Goal: Task Accomplishment & Management: Use online tool/utility

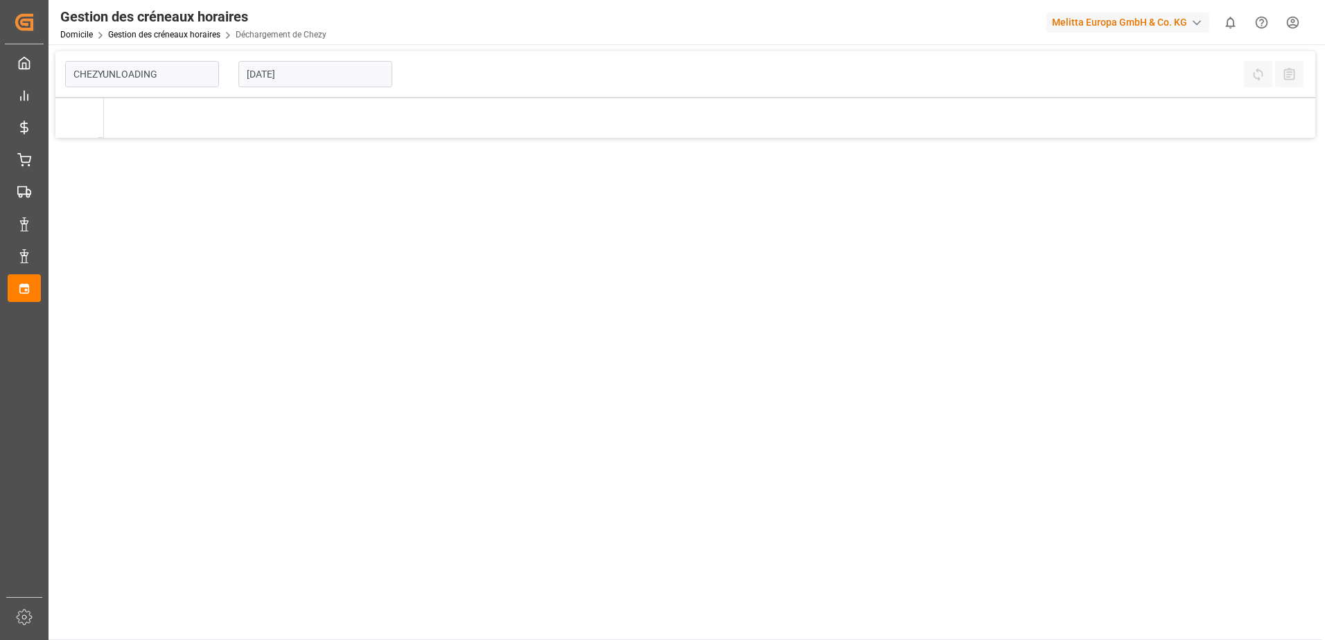
type input "Chezy Unloading"
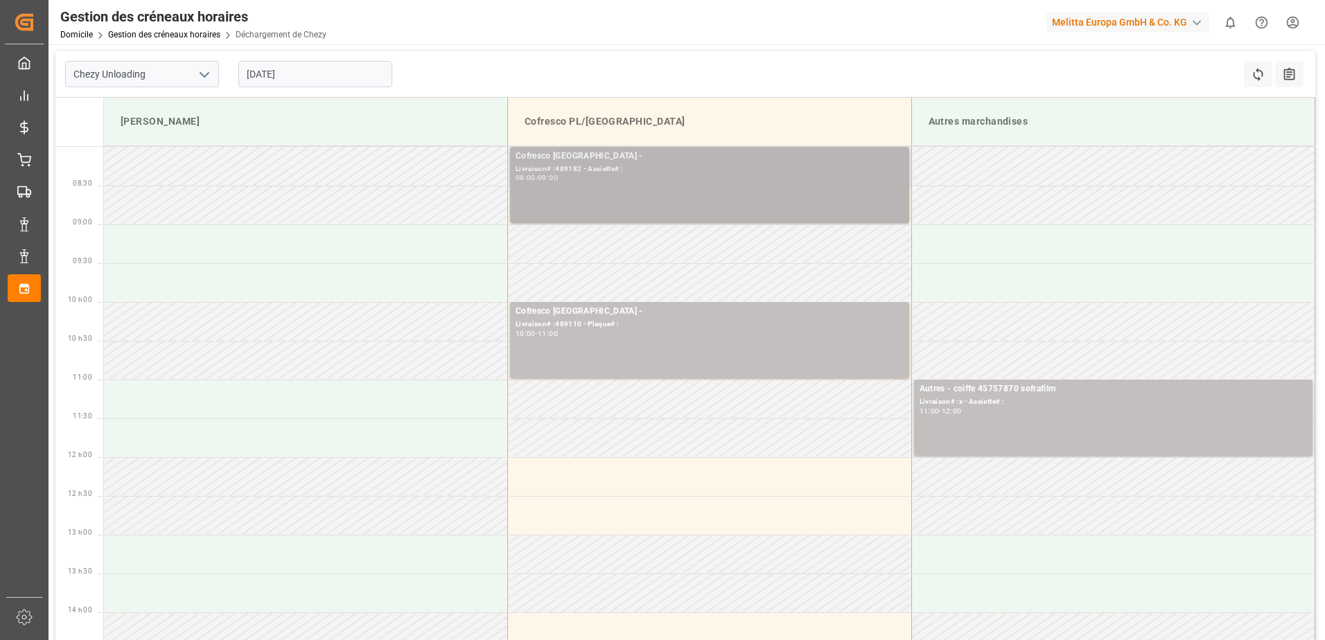
click at [661, 195] on div "Cofresco Pologne - Livraison# :489182 - Assiette# : 08:00 - 09:00" at bounding box center [710, 185] width 388 height 71
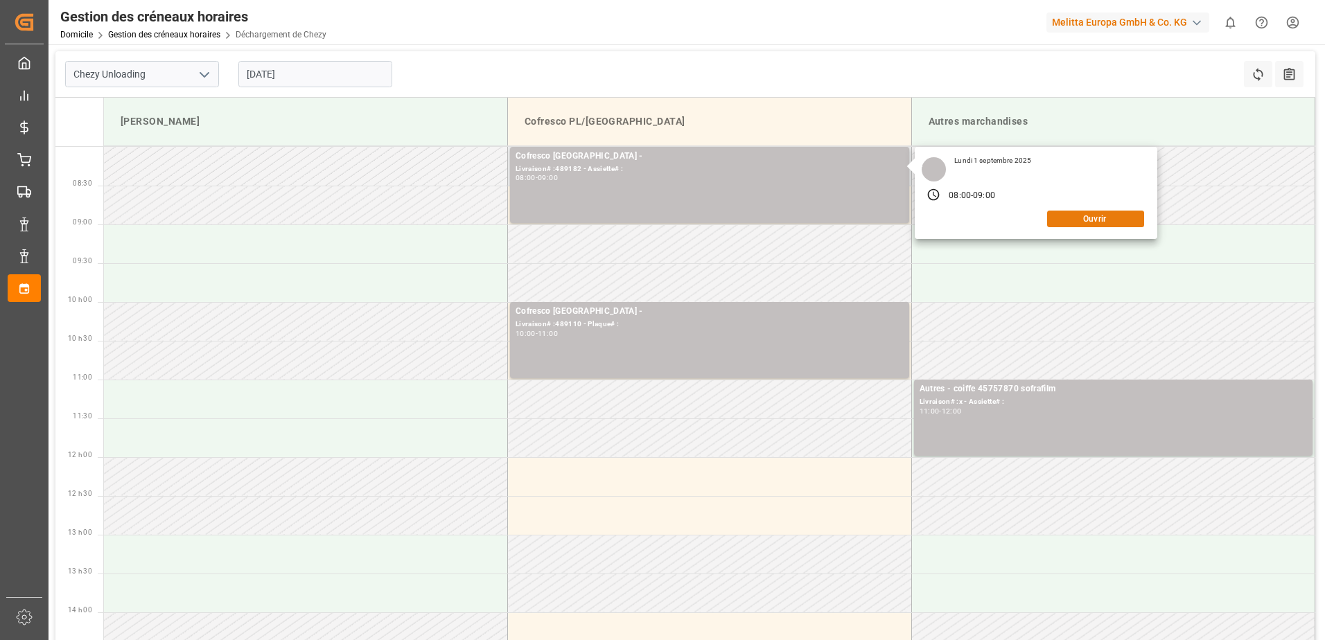
click at [1107, 224] on button "Ouvrir" at bounding box center [1095, 219] width 97 height 17
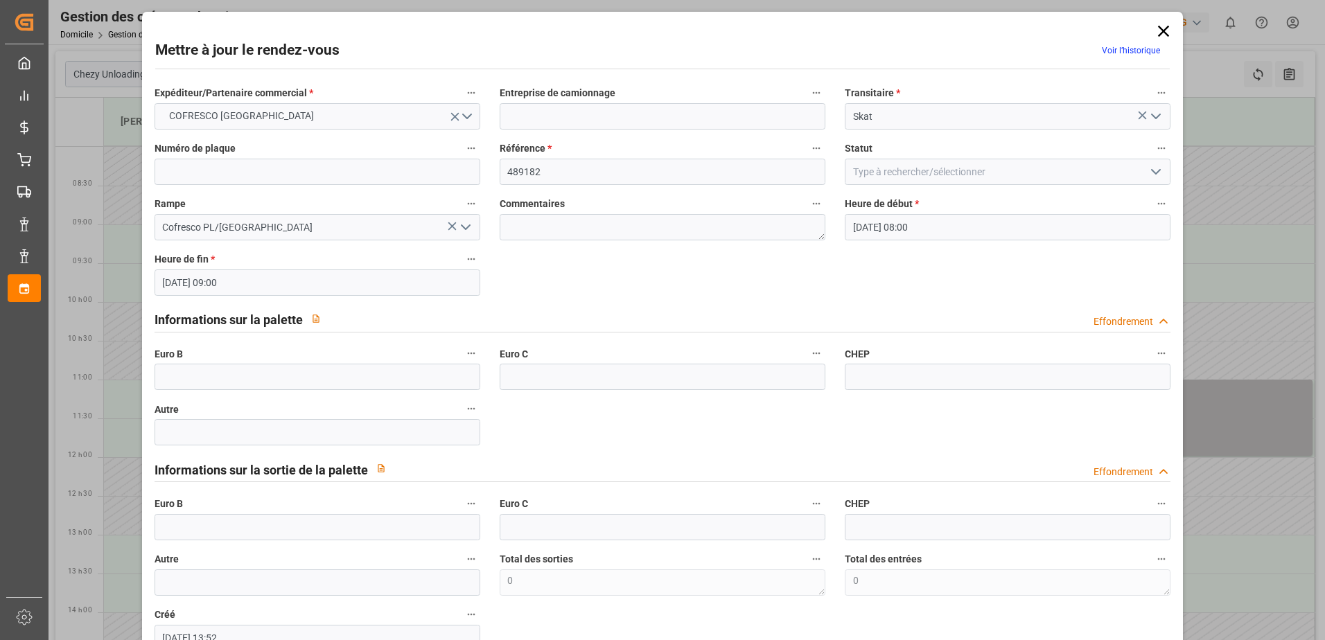
click at [1157, 171] on icon "Ouvrir le menu" at bounding box center [1156, 172] width 17 height 17
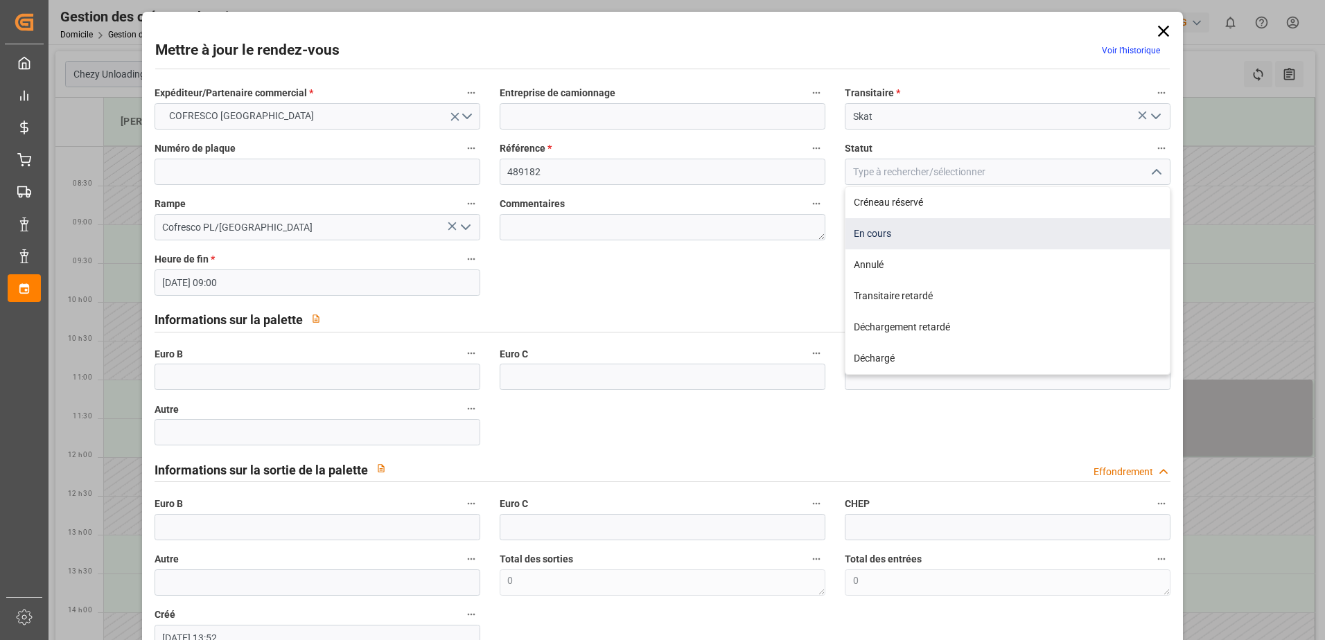
click at [942, 239] on div "En cours" at bounding box center [1007, 233] width 324 height 31
type input "In Progress"
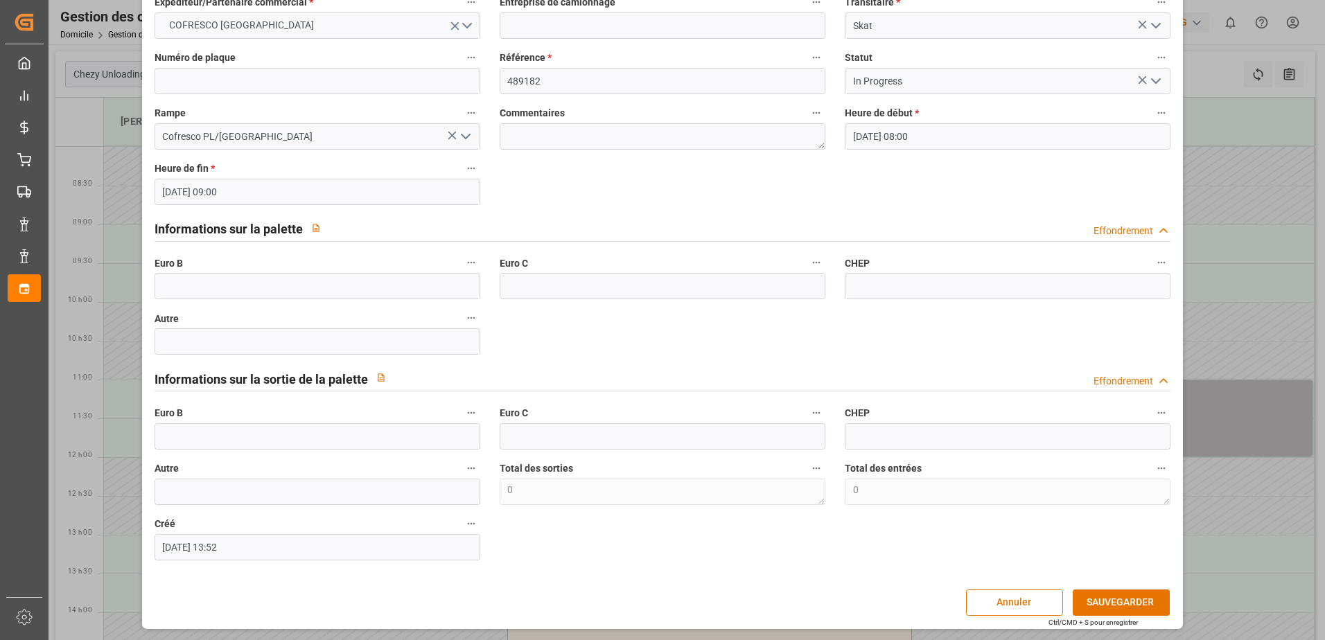
scroll to position [91, 0]
click at [1093, 604] on button "SAUVEGARDER" at bounding box center [1121, 602] width 97 height 26
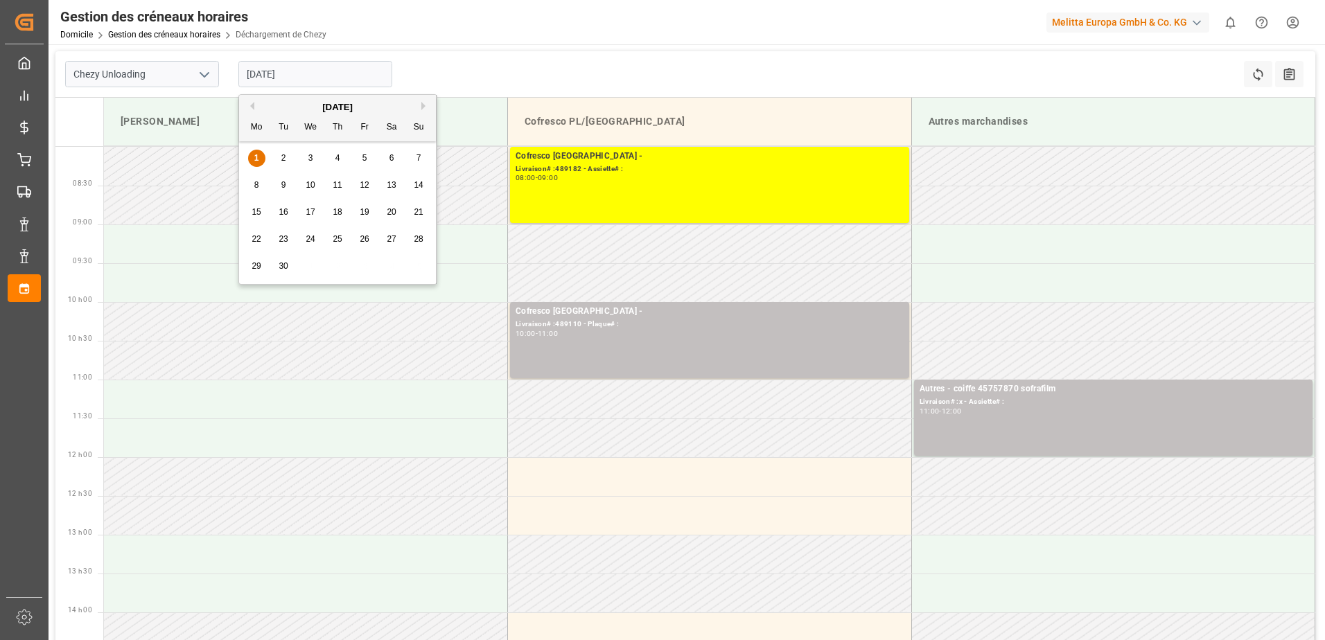
click at [301, 78] on input "[DATE]" at bounding box center [315, 74] width 154 height 26
click at [253, 103] on button "Mois précédent" at bounding box center [250, 106] width 8 height 8
click at [333, 157] on div "28 29 30 31 1 2 3" at bounding box center [337, 158] width 189 height 27
click at [342, 160] on div "28 29 30 31 1 2 3" at bounding box center [337, 158] width 189 height 27
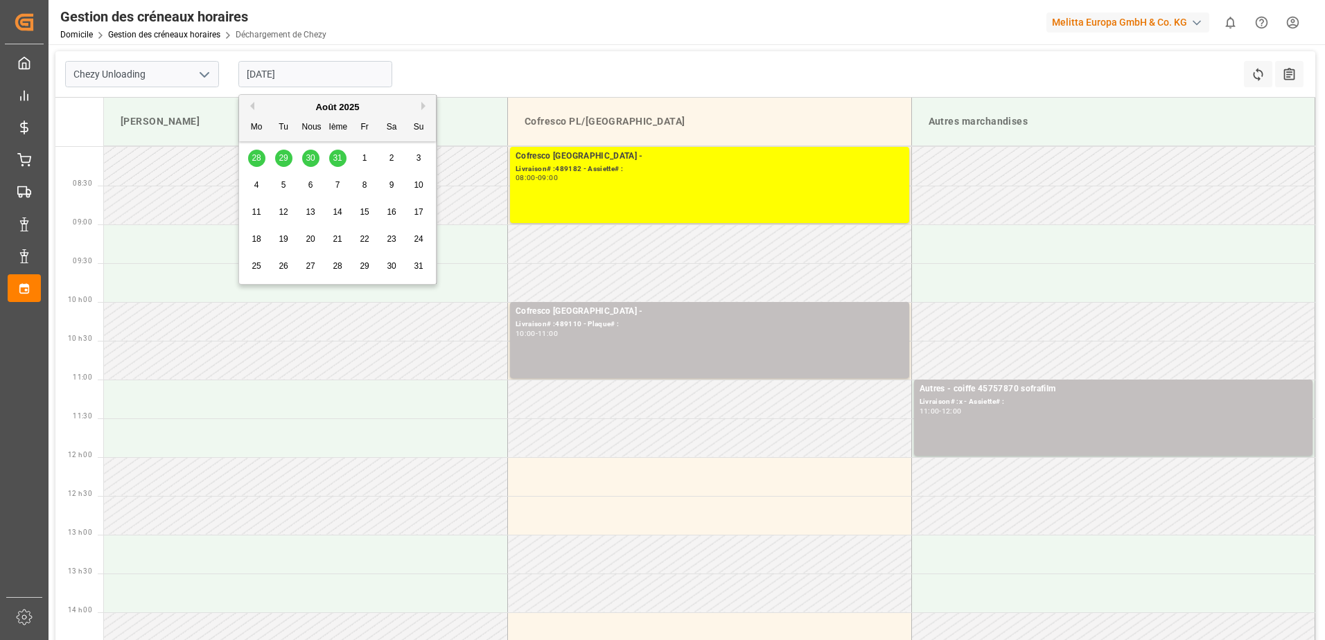
click at [390, 264] on span "30" at bounding box center [391, 266] width 9 height 10
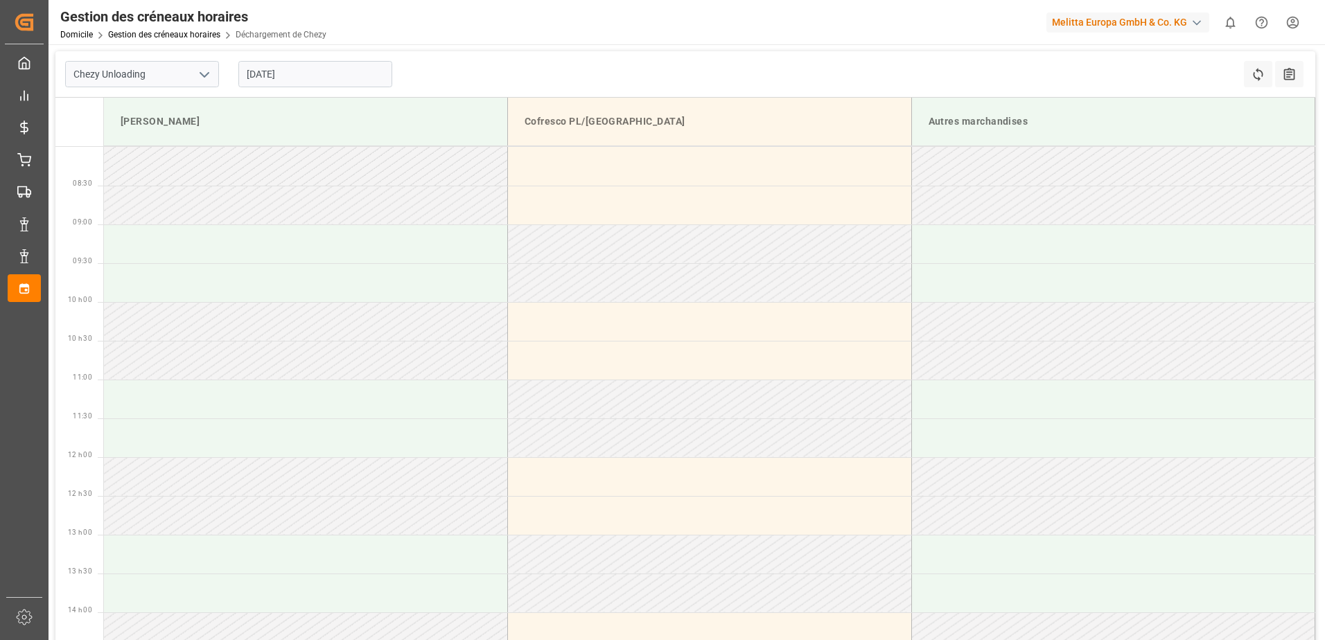
click at [295, 78] on input "[DATE]" at bounding box center [315, 74] width 154 height 26
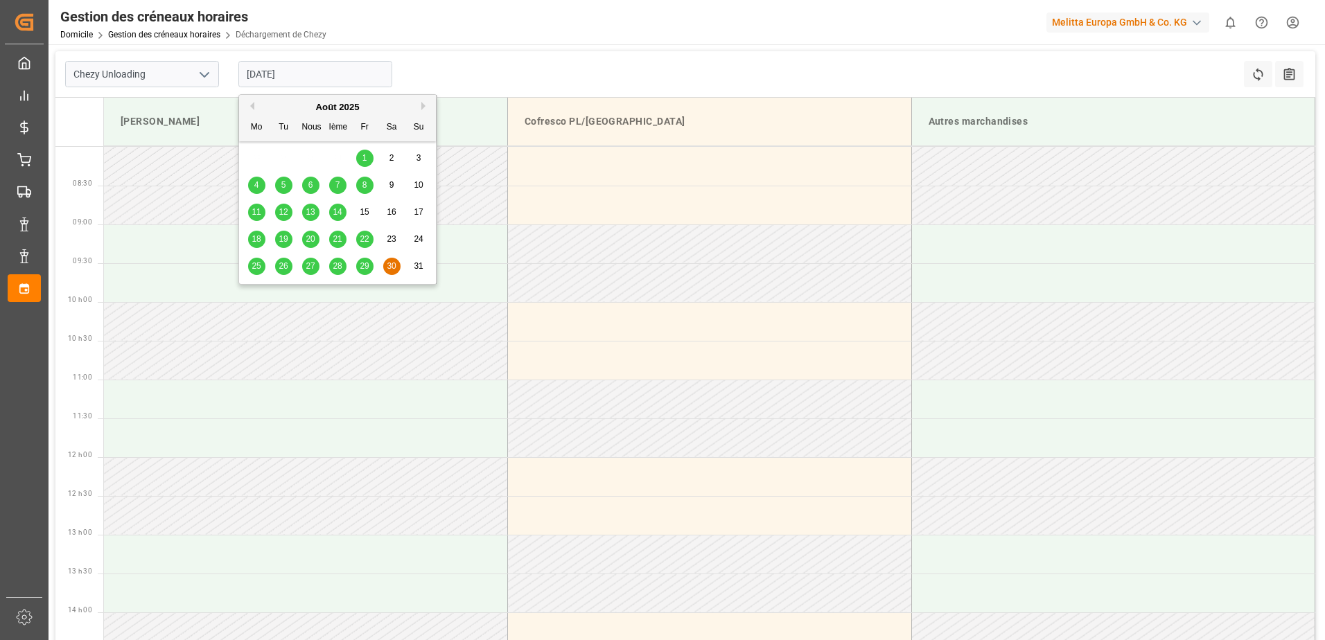
click at [365, 260] on div "29" at bounding box center [364, 266] width 17 height 17
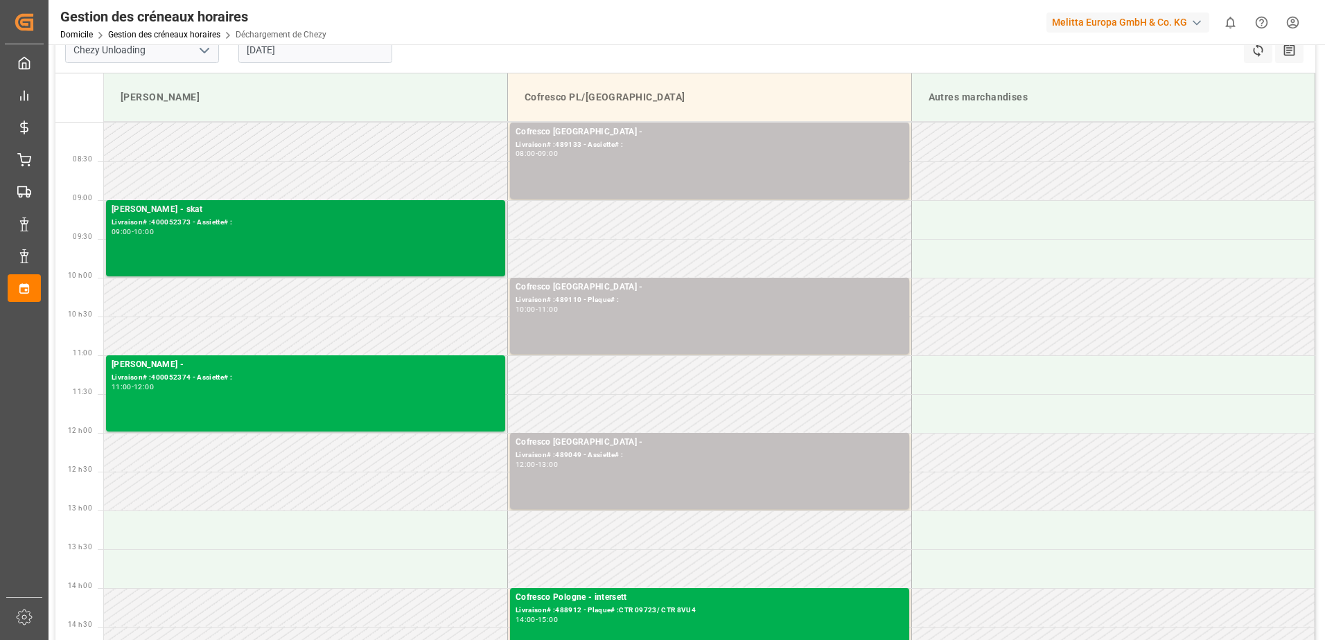
scroll to position [0, 0]
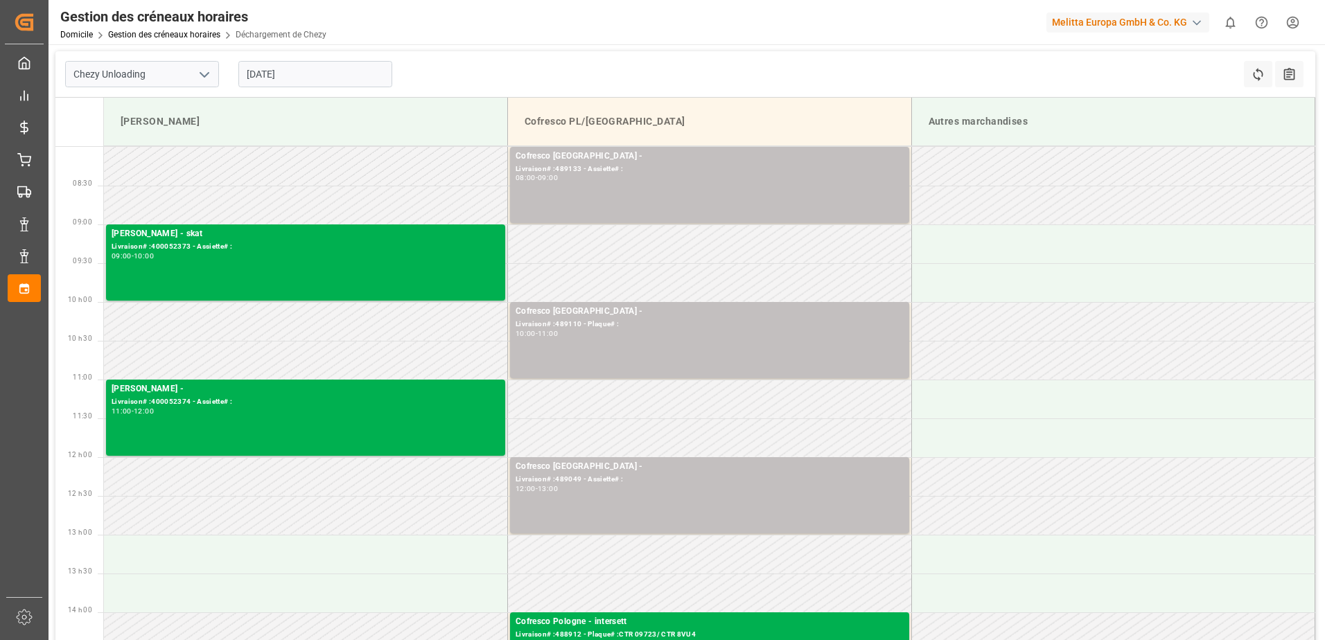
click at [275, 70] on input "[DATE]" at bounding box center [315, 74] width 154 height 26
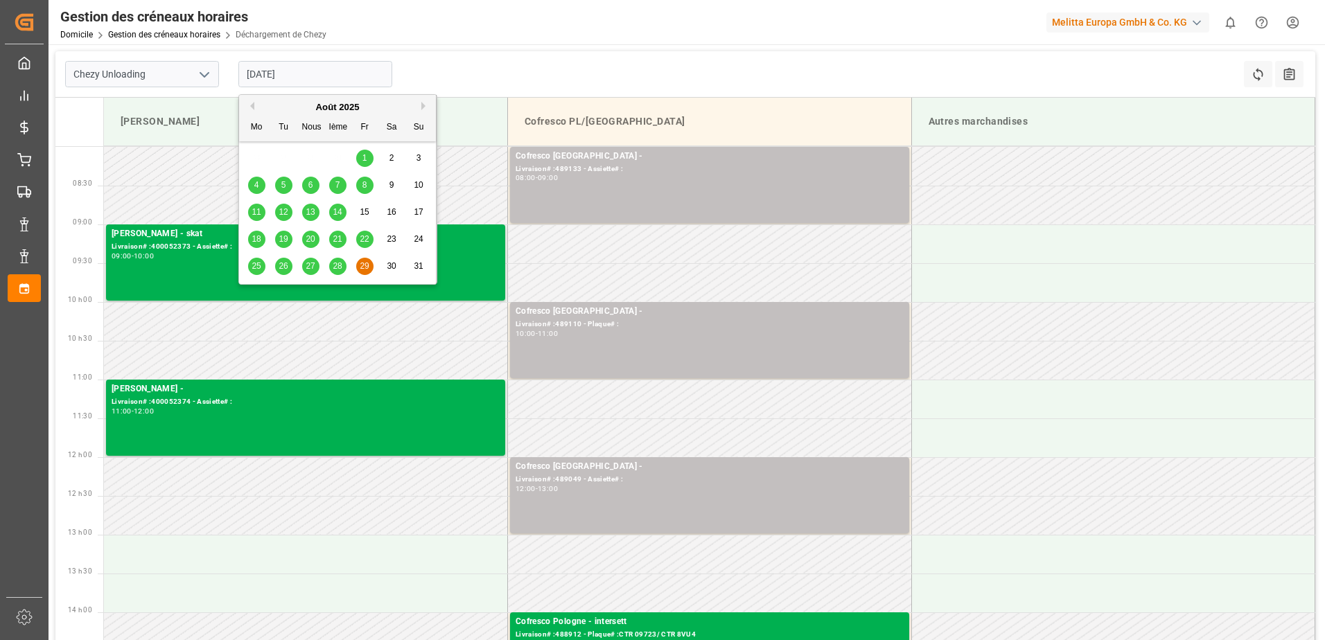
click at [423, 105] on button "Prochain" at bounding box center [425, 106] width 8 height 8
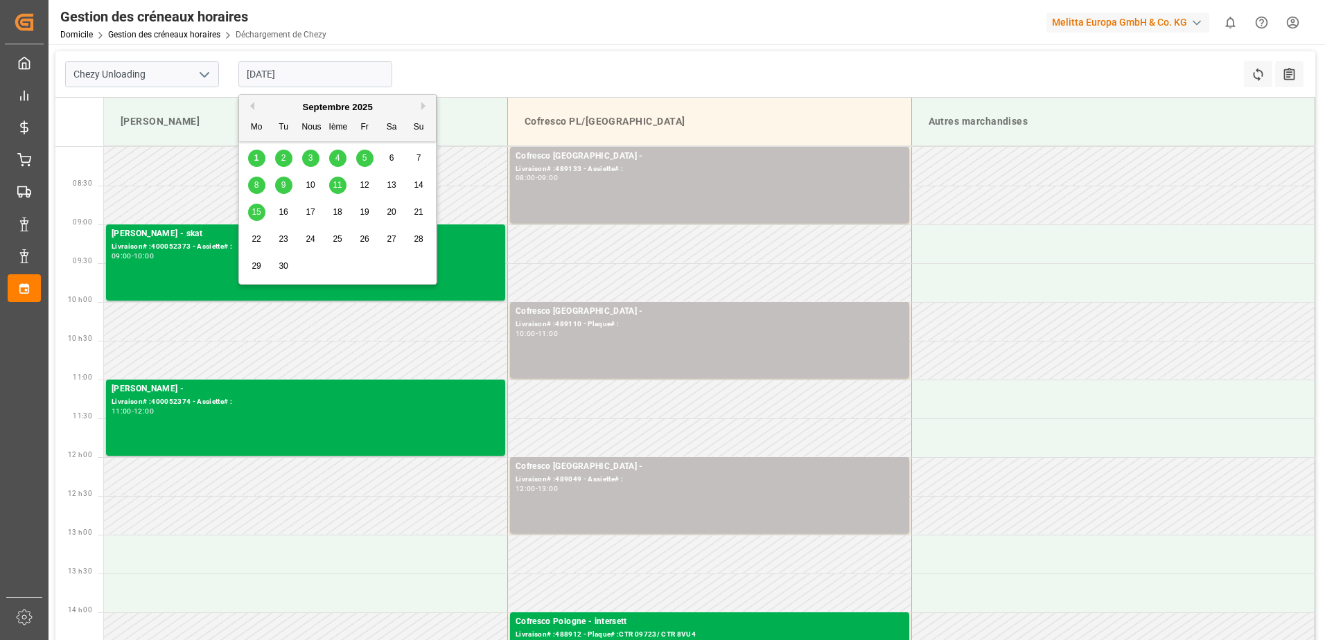
click at [254, 157] on span "1" at bounding box center [256, 158] width 5 height 10
type input "[DATE]"
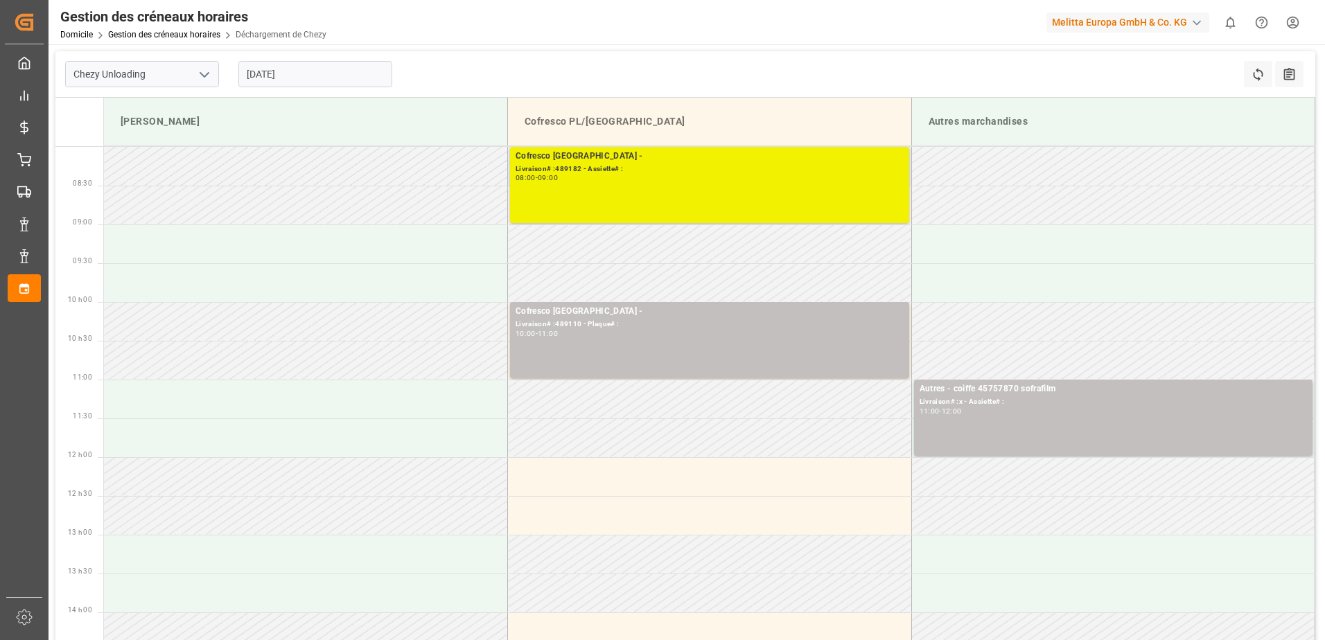
click at [737, 177] on div "08:00 - 09:00" at bounding box center [710, 179] width 388 height 8
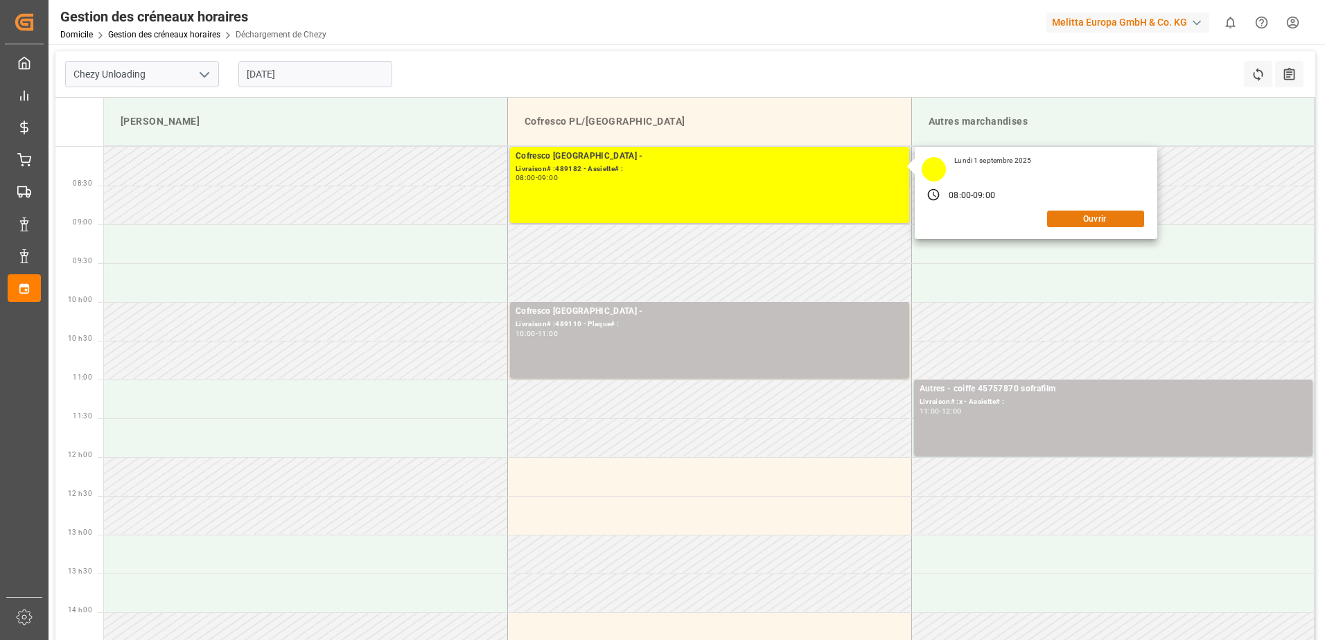
click at [1098, 221] on button "Ouvrir" at bounding box center [1095, 219] width 97 height 17
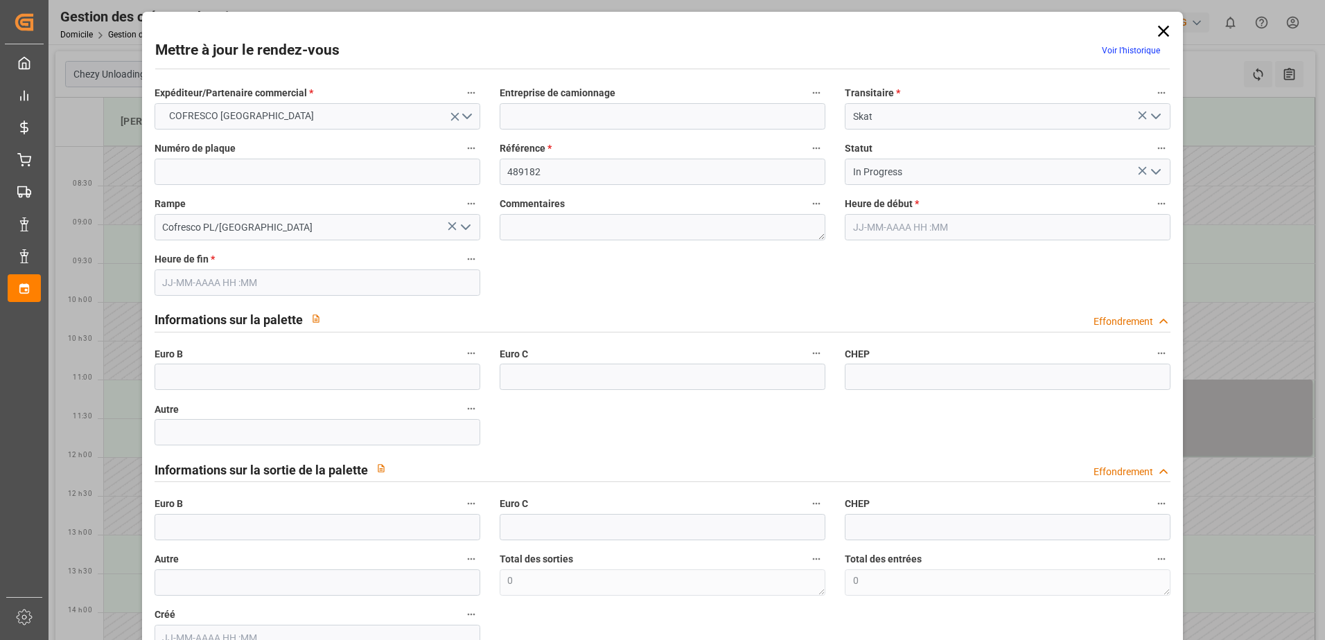
type input "[DATE] 08:00"
type input "[DATE] 09:00"
type input "[DATE] 13:52"
click at [349, 374] on input "text" at bounding box center [318, 377] width 326 height 26
type input "33"
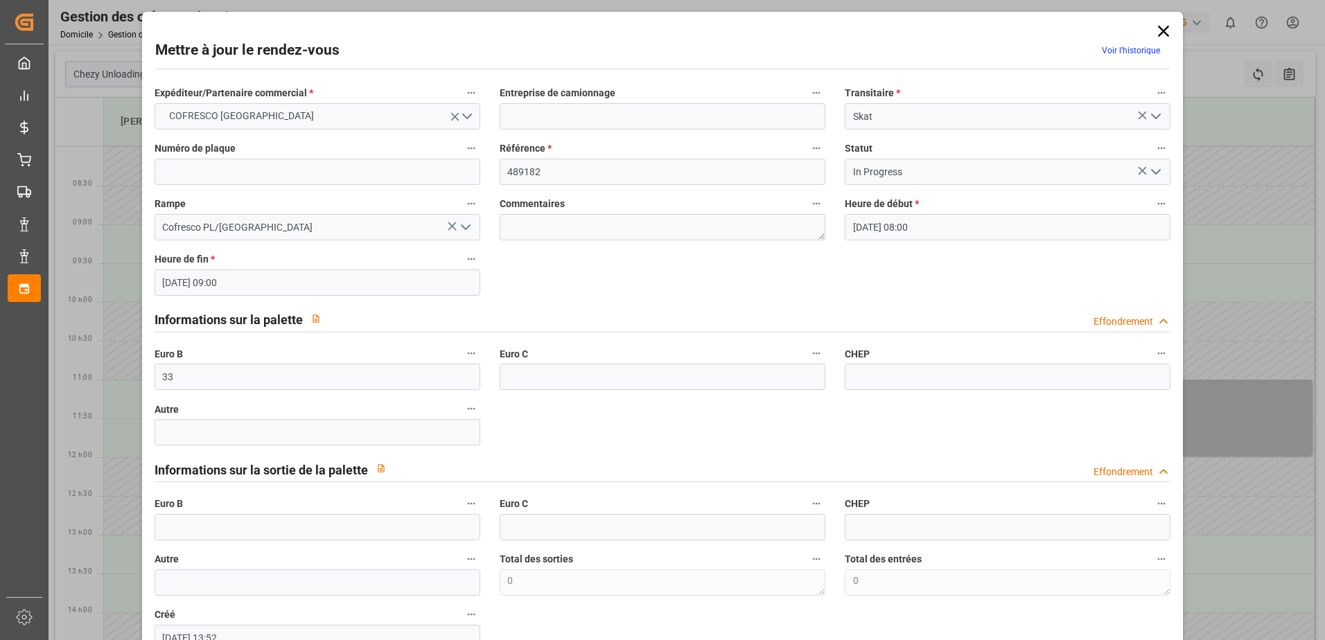
click at [1157, 174] on icon "Ouvrir le menu" at bounding box center [1156, 172] width 17 height 17
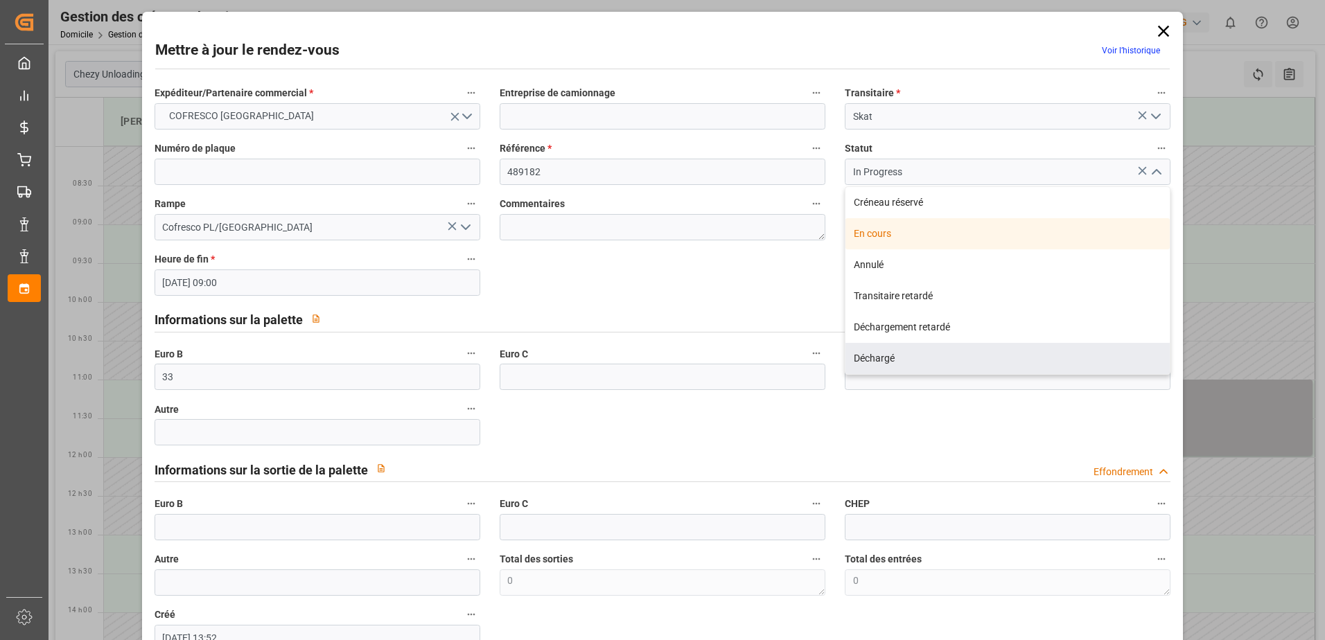
click at [869, 357] on div "Déchargé" at bounding box center [1007, 358] width 324 height 31
type input "Unloaded"
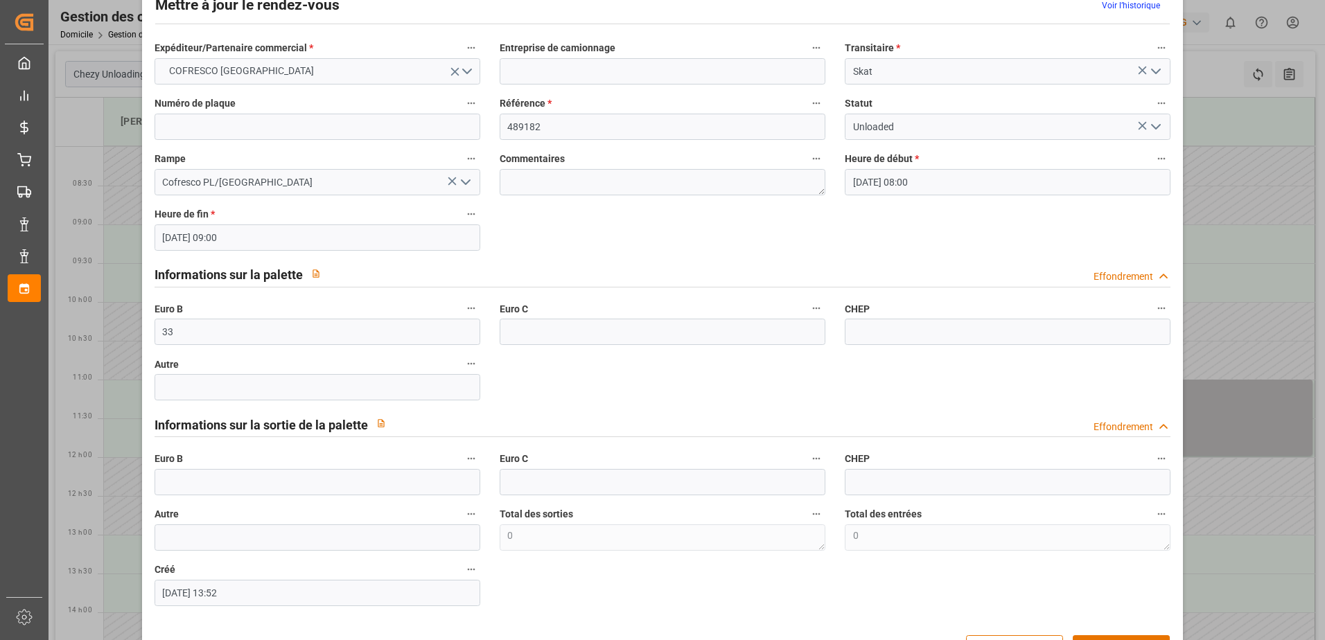
scroll to position [91, 0]
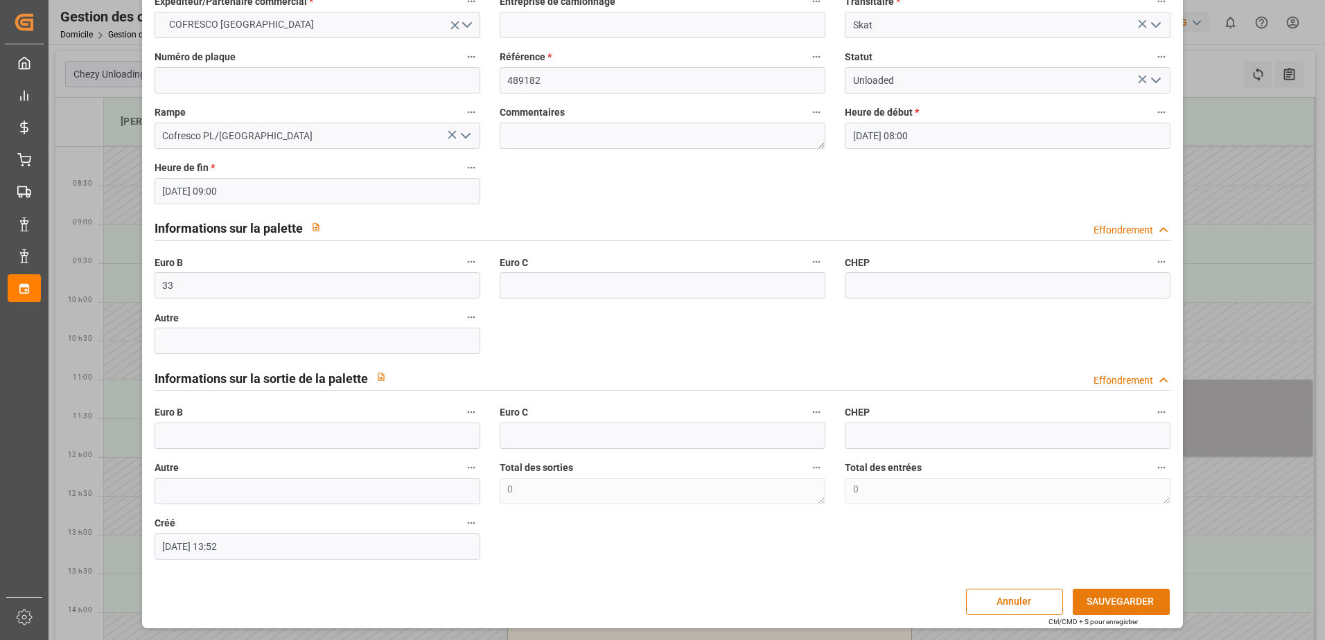
click at [1130, 600] on button "SAUVEGARDER" at bounding box center [1121, 602] width 97 height 26
